Goal: Task Accomplishment & Management: Use online tool/utility

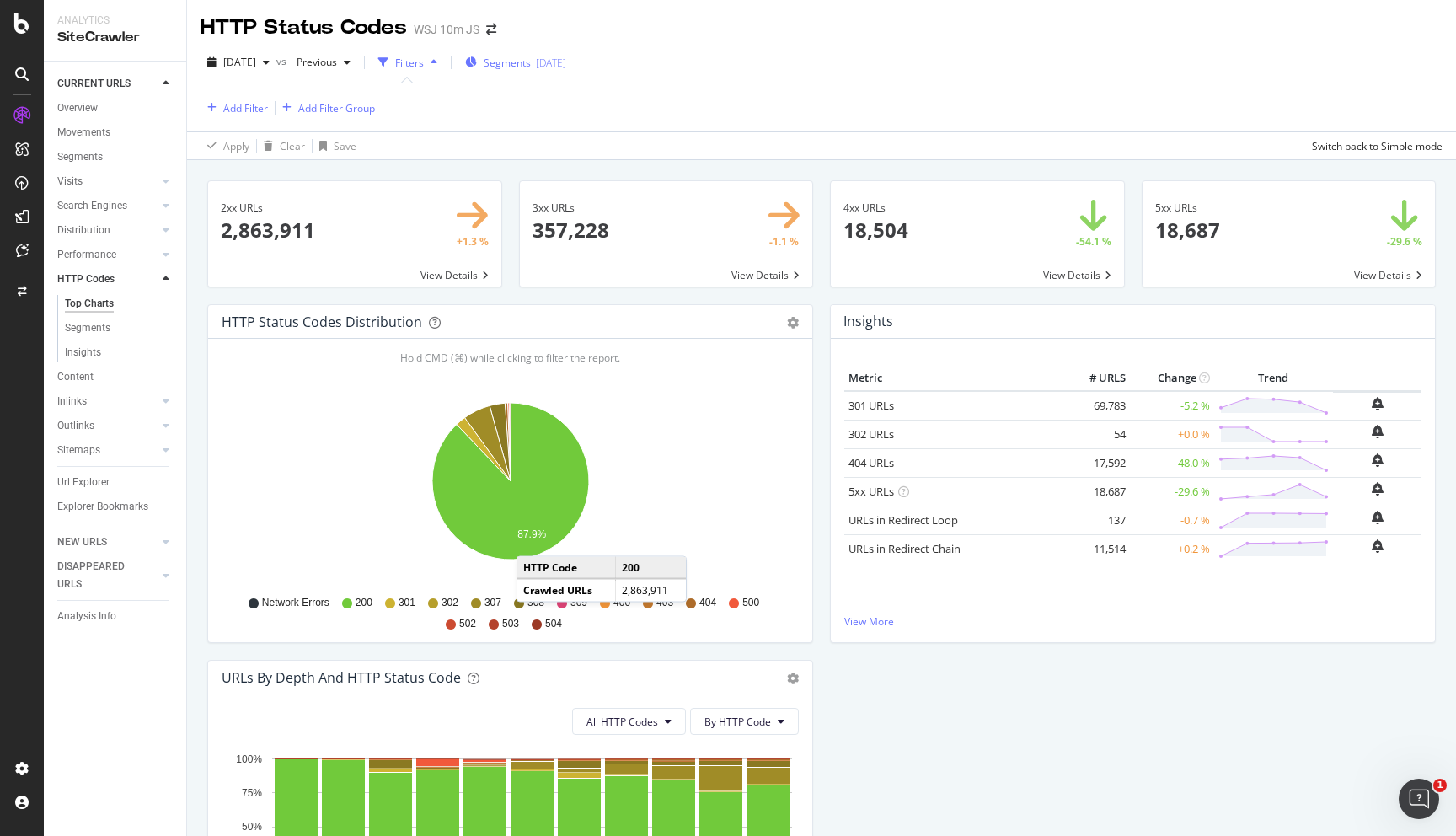
click at [531, 62] on span "Segments" at bounding box center [507, 63] width 47 height 14
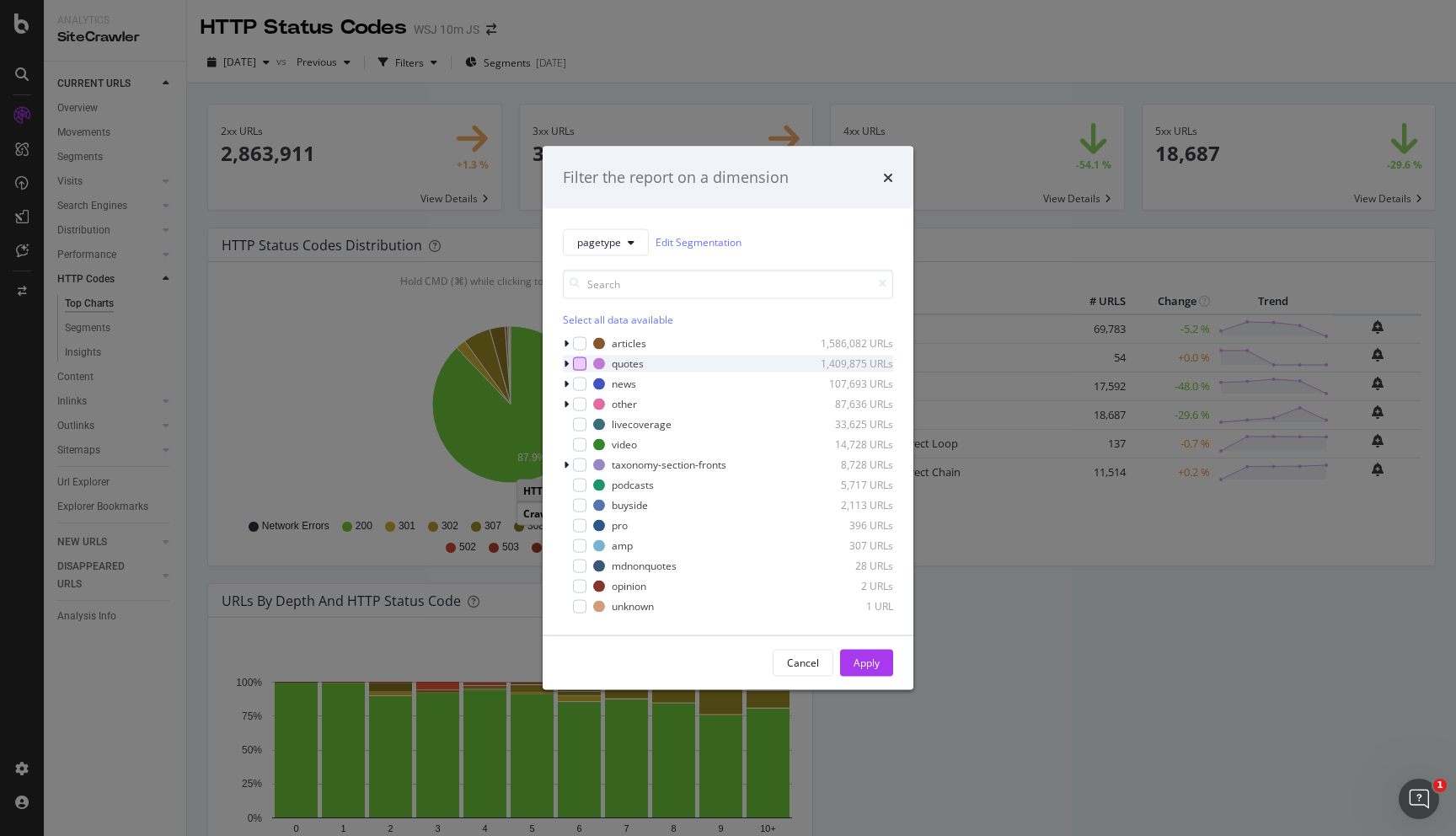
click at [583, 366] on div "modal" at bounding box center [580, 363] width 14 height 14
click at [887, 657] on button "Apply" at bounding box center [866, 661] width 53 height 27
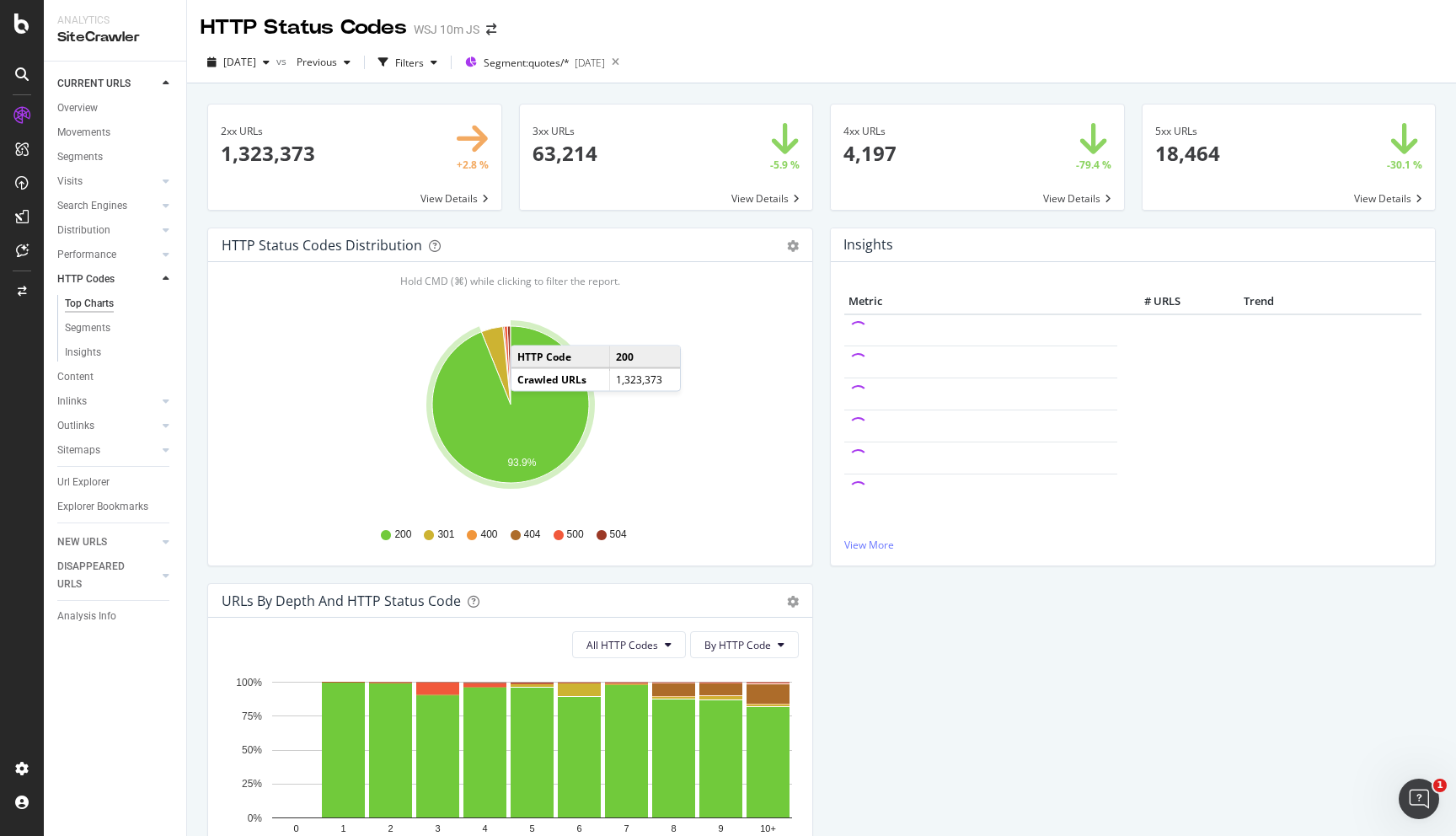
click at [1370, 199] on span at bounding box center [1289, 158] width 293 height 106
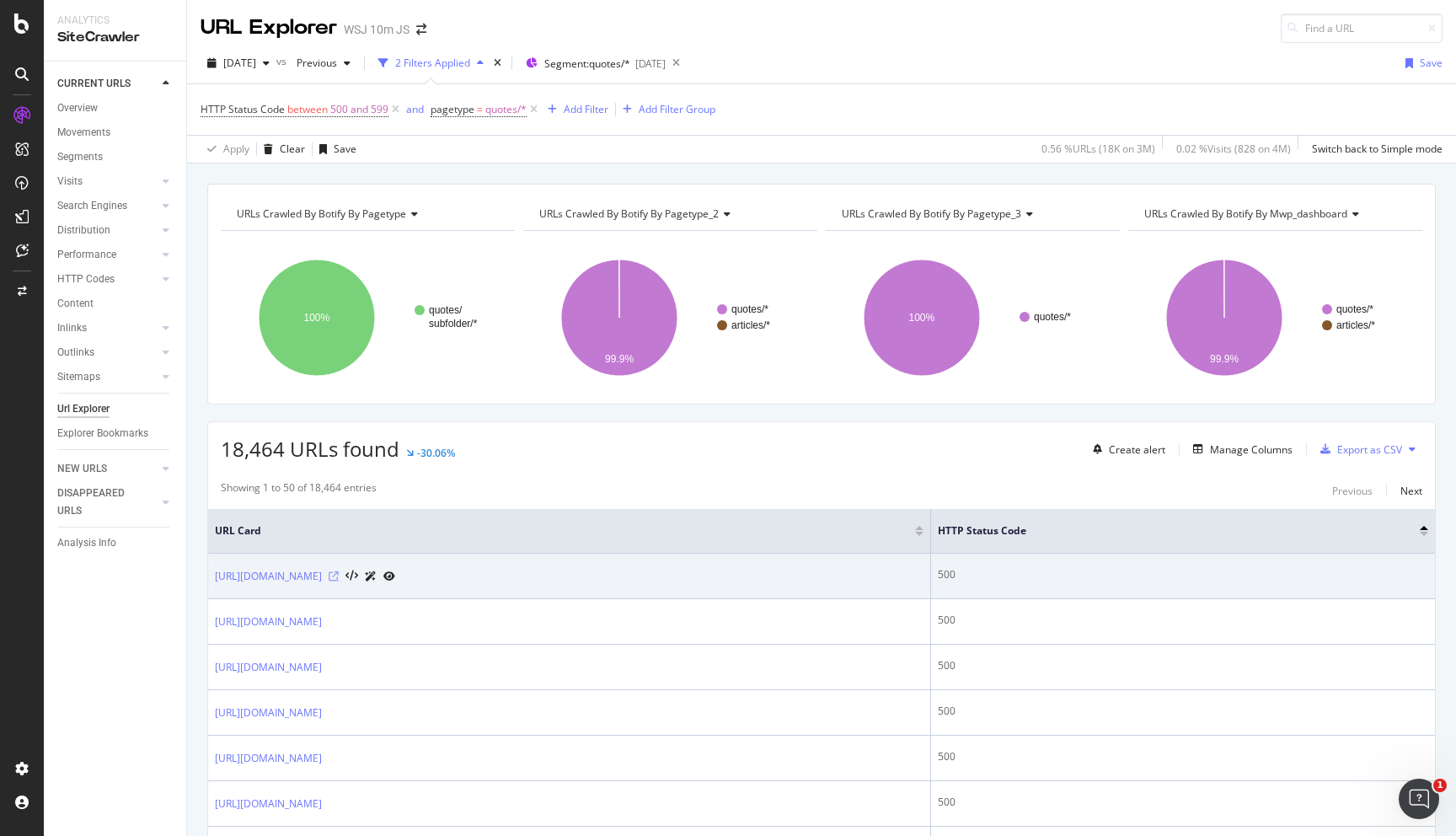
click at [339, 574] on icon at bounding box center [333, 577] width 10 height 10
